Goal: Find specific page/section: Find specific page/section

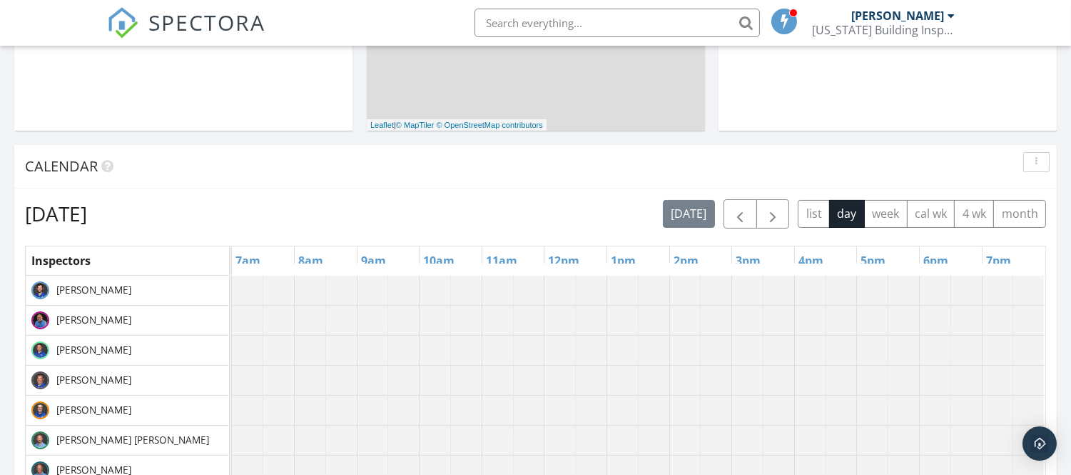
scroll to position [555, 0]
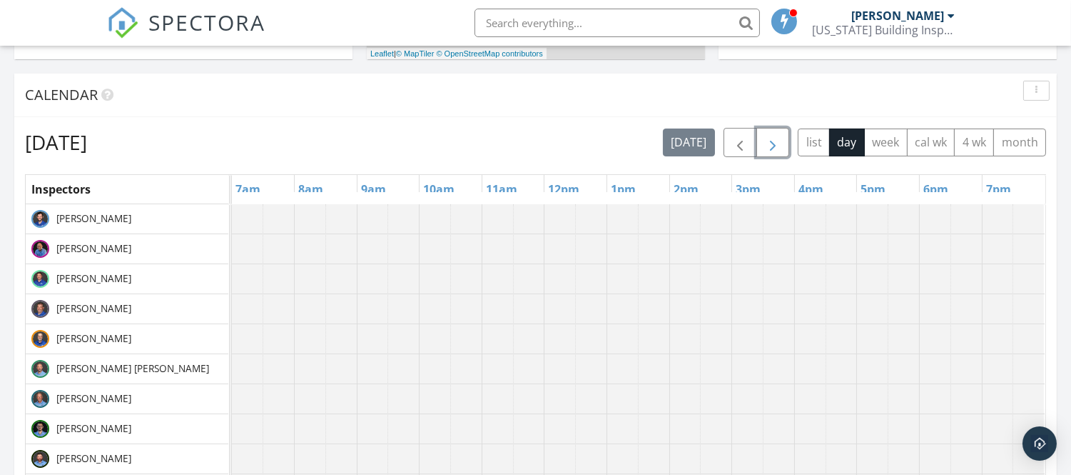
click at [771, 145] on span "button" at bounding box center [772, 142] width 17 height 17
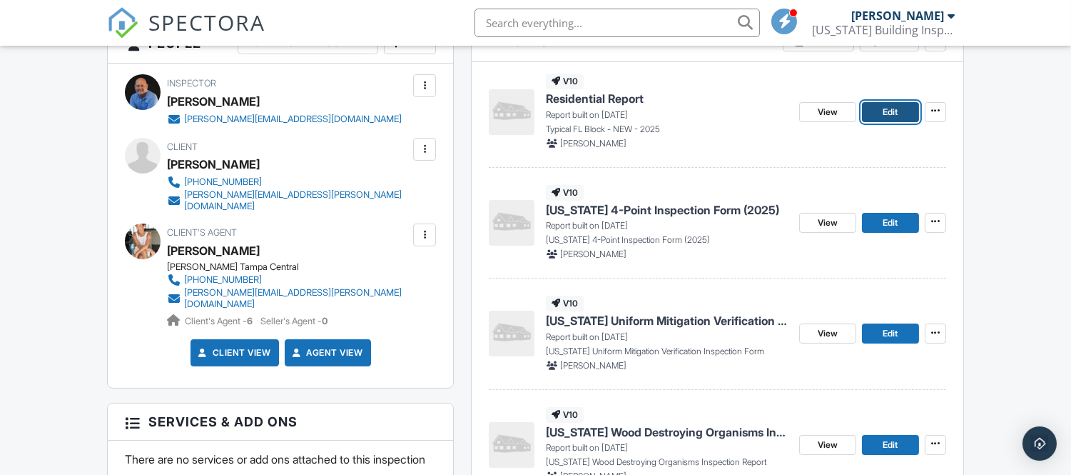
click at [896, 113] on span "Edit" at bounding box center [890, 112] width 15 height 14
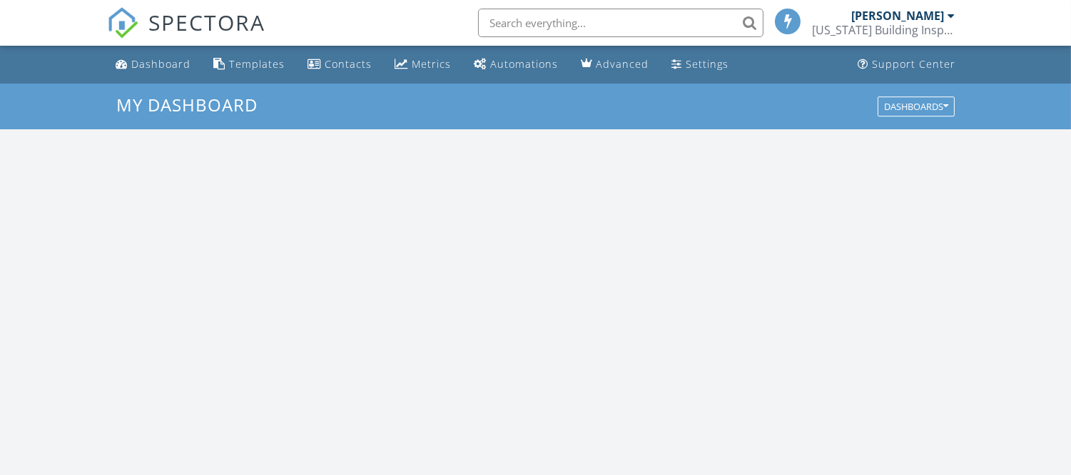
scroll to position [1324, 1096]
